Goal: Task Accomplishment & Management: Manage account settings

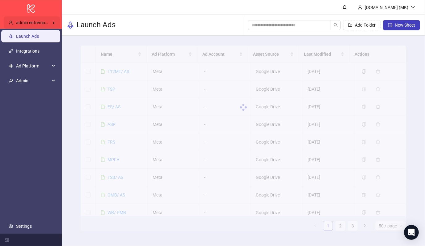
click at [49, 23] on span "admin entremax's Kitchn" at bounding box center [39, 22] width 47 height 5
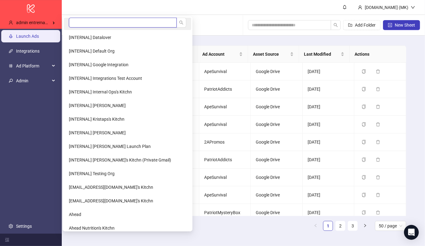
click at [75, 19] on input "search" at bounding box center [123, 23] width 108 height 10
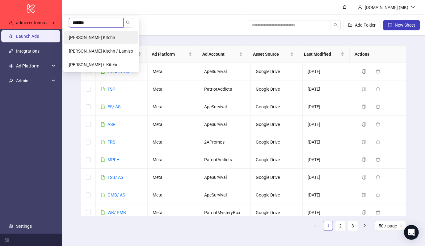
type input "*******"
click at [86, 37] on span "[PERSON_NAME] Kitchn" at bounding box center [92, 37] width 46 height 5
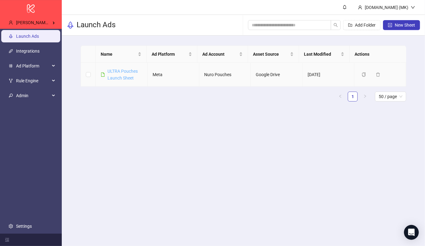
click at [114, 70] on link "ULTRA Pouches Launch Sheet" at bounding box center [123, 75] width 30 height 12
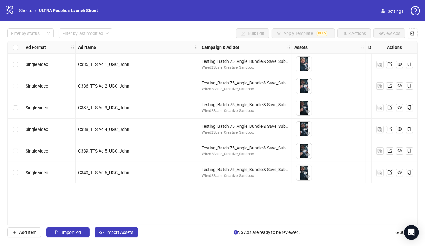
click at [381, 13] on span at bounding box center [383, 11] width 4 height 7
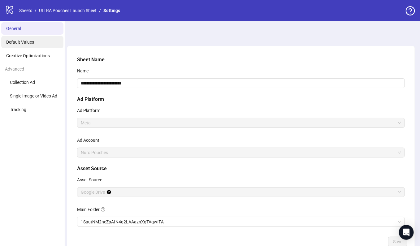
click at [25, 41] on span "Default Values" at bounding box center [20, 42] width 28 height 5
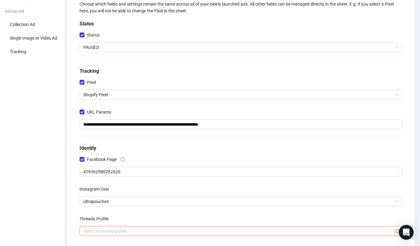
scroll to position [54, 0]
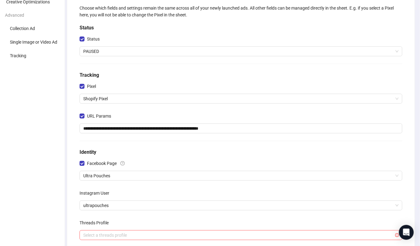
click at [32, 9] on ul "General Default Values Creative Optimizations Advanced Collection Ad Single Ima…" at bounding box center [32, 152] width 65 height 370
click at [32, 7] on li "Creative Optimizations" at bounding box center [32, 2] width 62 height 12
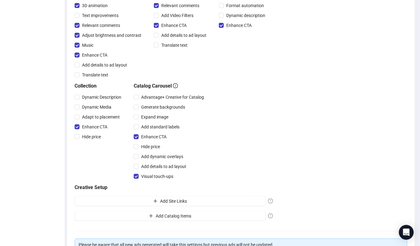
scroll to position [23, 0]
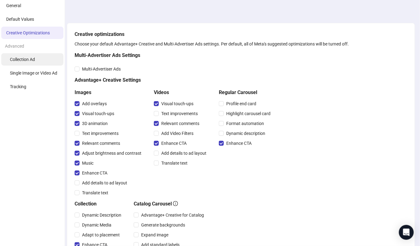
click at [26, 57] on span "Collection Ad" at bounding box center [22, 59] width 25 height 5
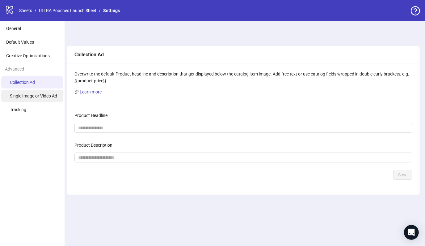
click at [20, 92] on li "Single Image or Video Ad" at bounding box center [32, 96] width 62 height 12
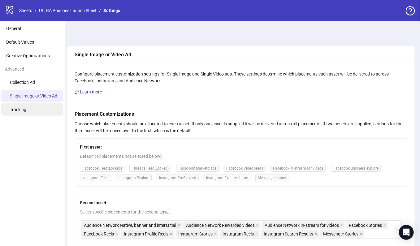
click at [21, 107] on span "Tracking" at bounding box center [18, 109] width 16 height 5
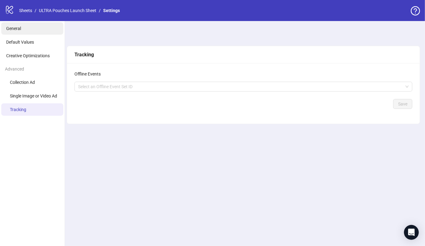
click at [27, 28] on li "General" at bounding box center [32, 28] width 62 height 12
